Goal: Task Accomplishment & Management: Use online tool/utility

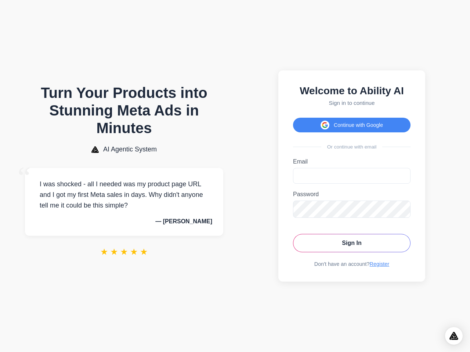
click at [352, 123] on button "Continue with Google" at bounding box center [351, 125] width 117 height 15
click at [454, 336] on div "Open Intercom Messenger" at bounding box center [454, 336] width 18 height 18
